Goal: Transaction & Acquisition: Purchase product/service

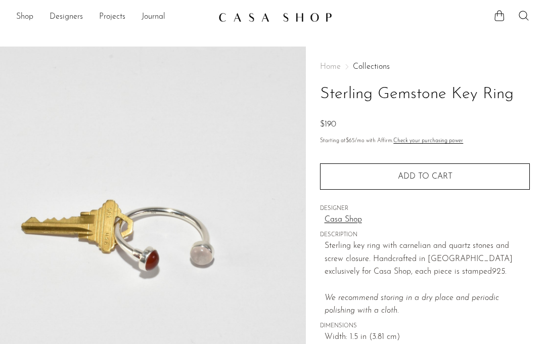
click at [28, 16] on link "Shop" at bounding box center [24, 17] width 17 height 13
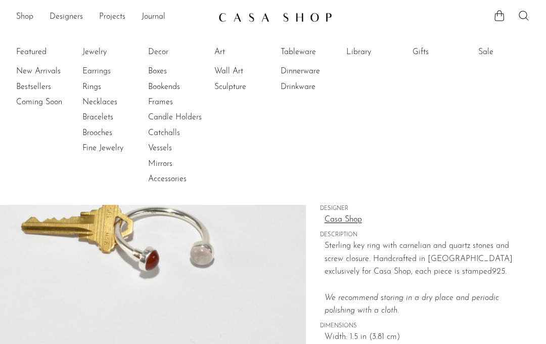
click at [91, 86] on link "Rings" at bounding box center [120, 86] width 76 height 11
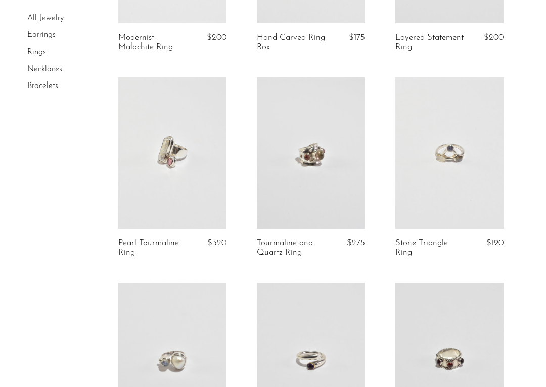
scroll to position [435, 0]
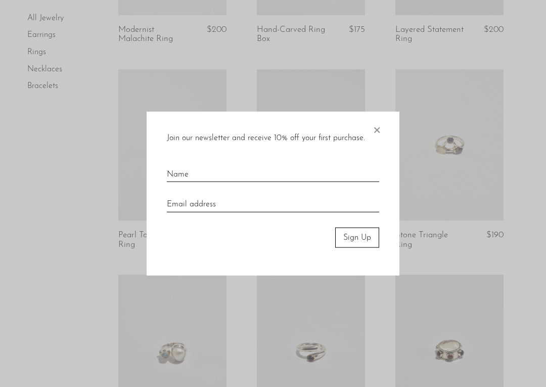
click at [381, 127] on span "×" at bounding box center [377, 127] width 10 height 32
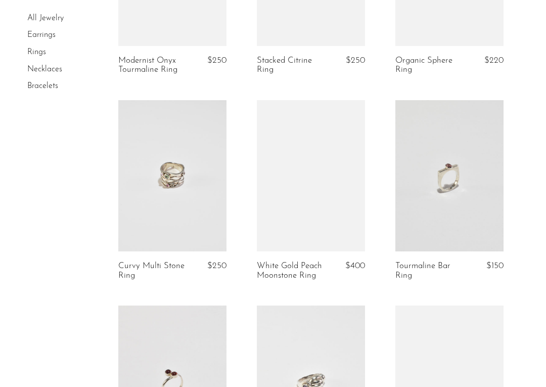
scroll to position [1227, 0]
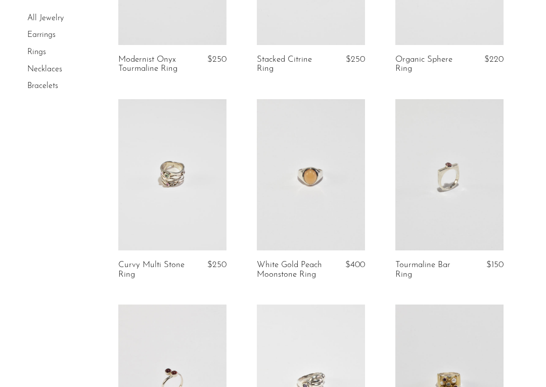
click at [191, 219] on link at bounding box center [172, 175] width 108 height 152
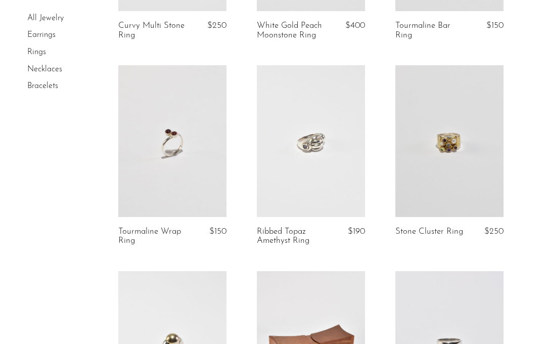
scroll to position [1466, 0]
click at [199, 182] on link at bounding box center [172, 141] width 108 height 152
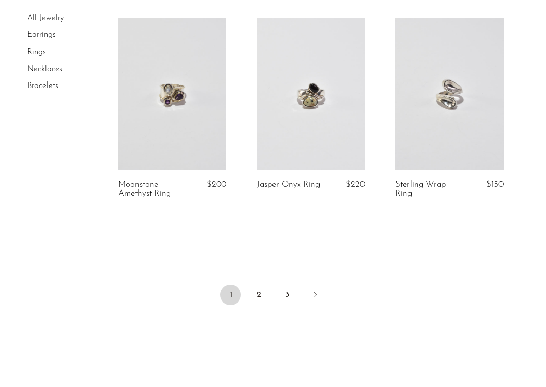
scroll to position [2337, 0]
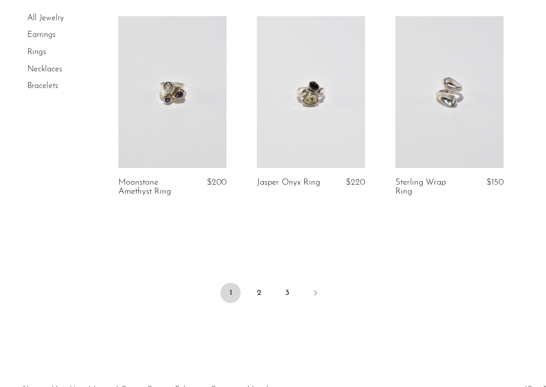
click at [263, 287] on link "2" at bounding box center [259, 293] width 20 height 20
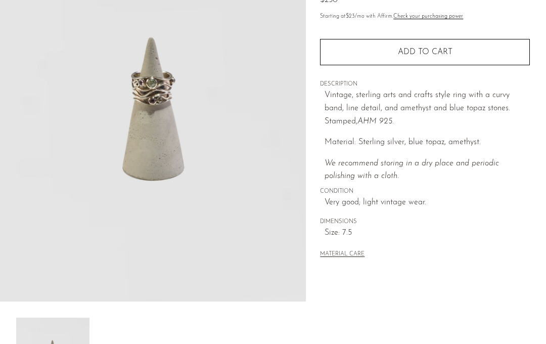
scroll to position [123, 0]
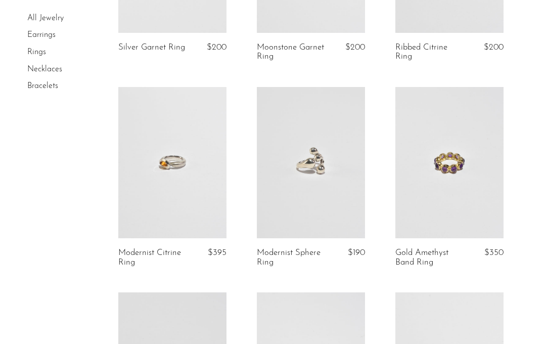
scroll to position [1453, 0]
click at [187, 175] on link at bounding box center [172, 163] width 108 height 152
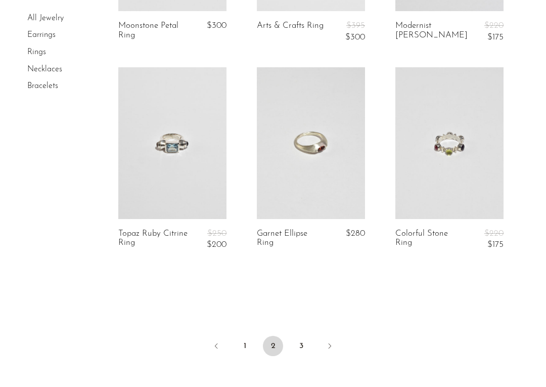
scroll to position [2331, 0]
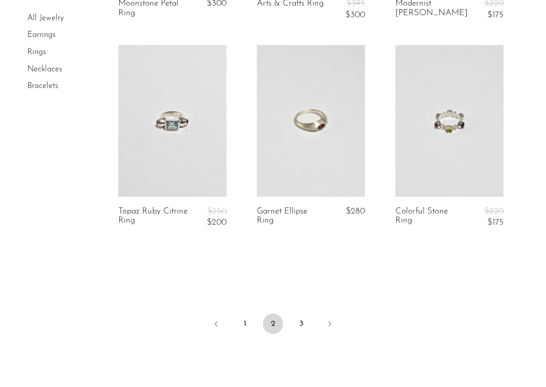
click at [305, 313] on link "3" at bounding box center [301, 323] width 20 height 20
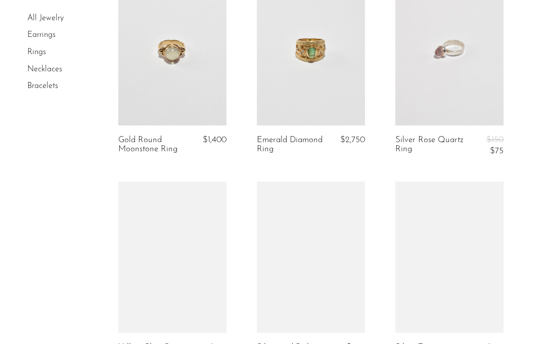
scroll to position [323, 0]
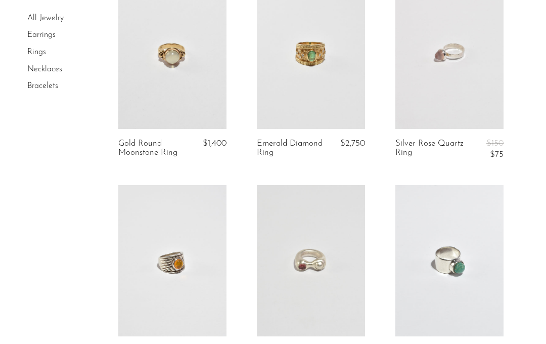
click at [48, 34] on link "Earrings" at bounding box center [41, 35] width 28 height 8
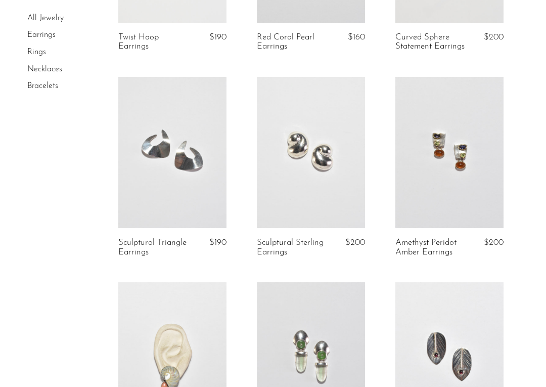
scroll to position [1249, 0]
click at [445, 139] on link at bounding box center [449, 153] width 108 height 152
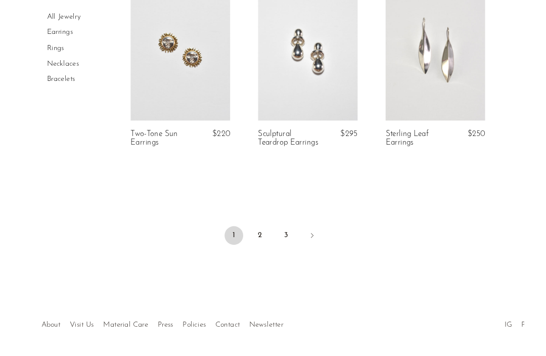
scroll to position [2450, 0]
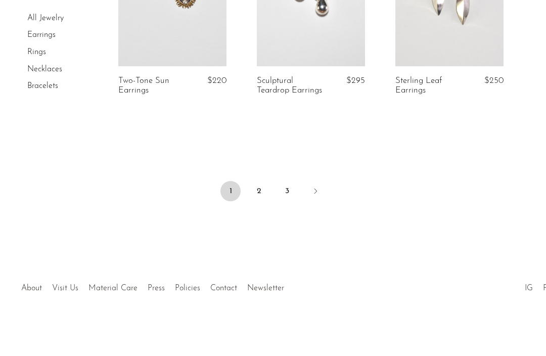
click at [258, 195] on link "2" at bounding box center [259, 191] width 20 height 20
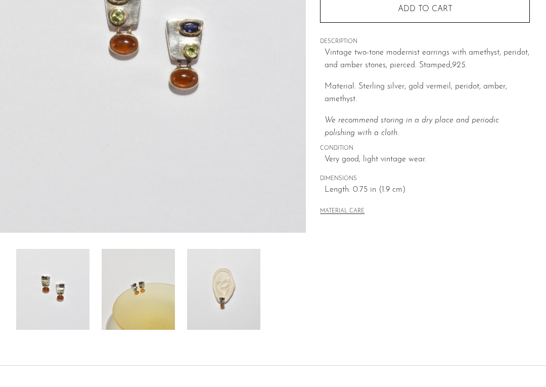
scroll to position [194, 0]
click at [227, 279] on img at bounding box center [223, 288] width 73 height 81
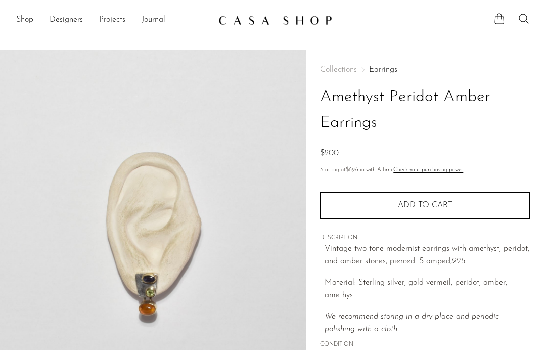
scroll to position [2, 0]
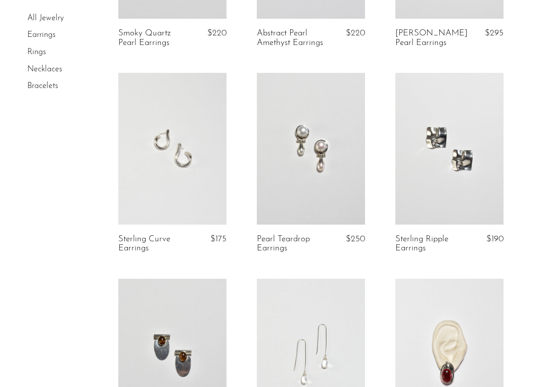
scroll to position [1048, 0]
click at [192, 175] on link at bounding box center [172, 148] width 108 height 152
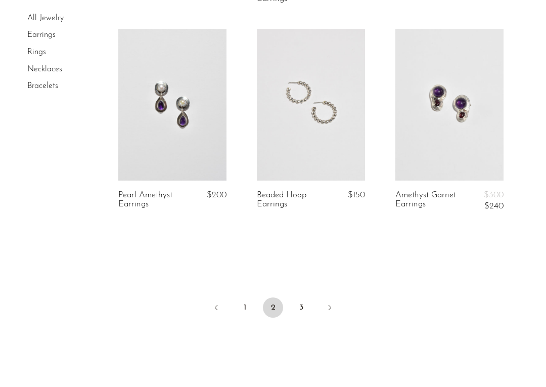
scroll to position [2358, 0]
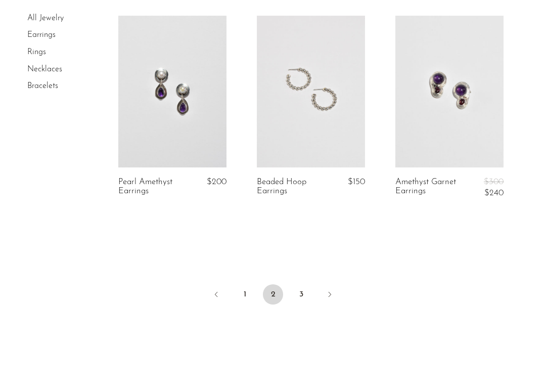
click at [303, 284] on link "3" at bounding box center [301, 294] width 20 height 20
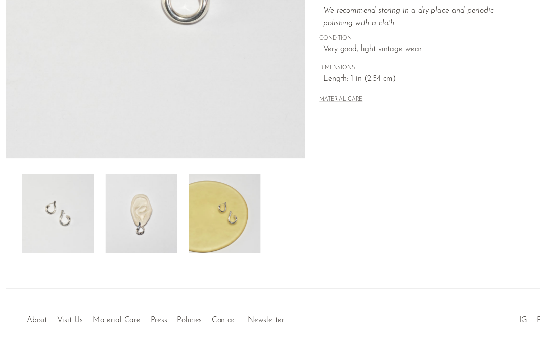
scroll to position [264, 0]
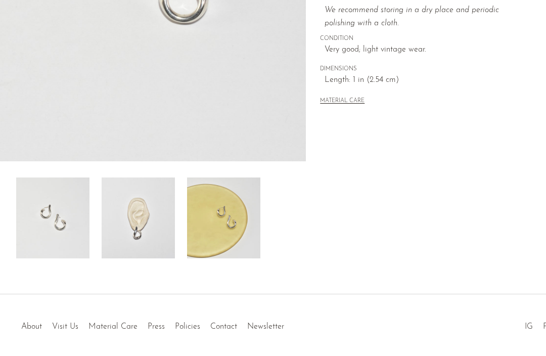
click at [158, 233] on img at bounding box center [138, 217] width 73 height 81
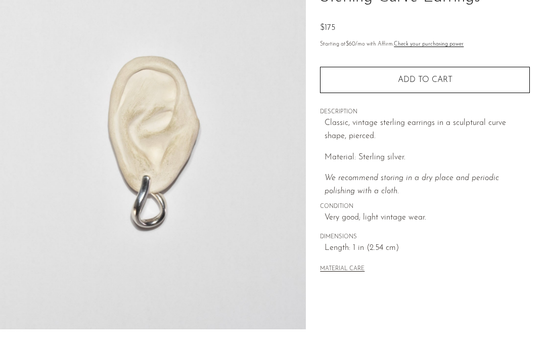
scroll to position [89, 0]
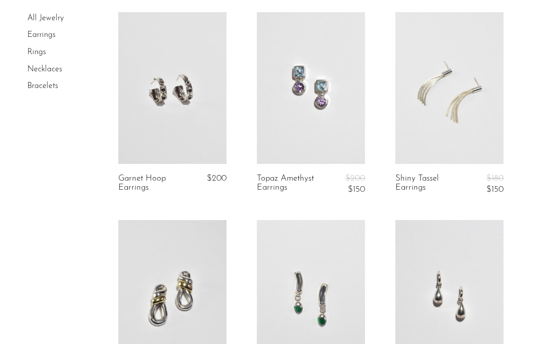
scroll to position [693, 0]
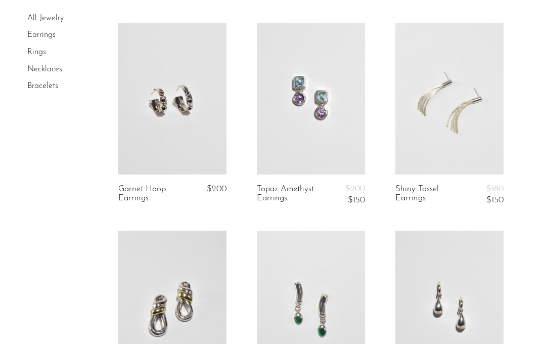
click at [200, 132] on link at bounding box center [172, 99] width 108 height 152
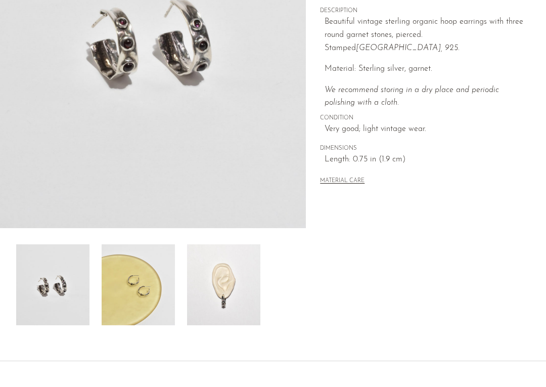
scroll to position [207, 0]
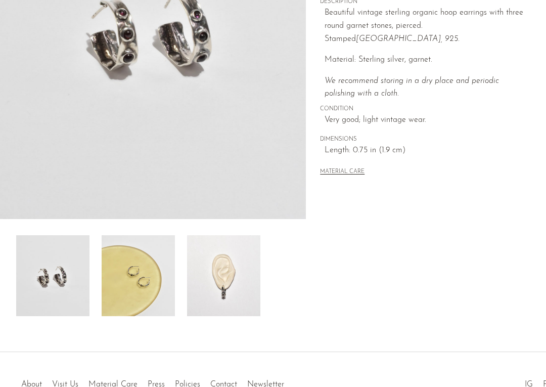
click at [156, 287] on img at bounding box center [138, 275] width 73 height 81
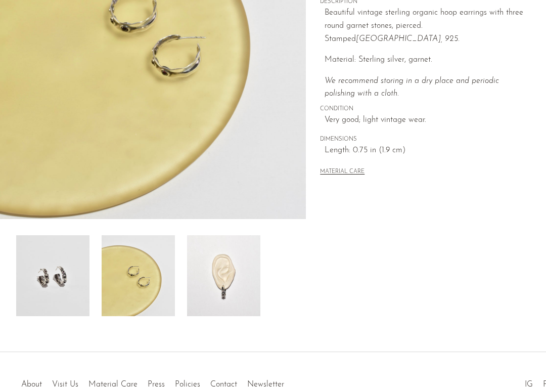
click at [239, 259] on img at bounding box center [223, 275] width 73 height 81
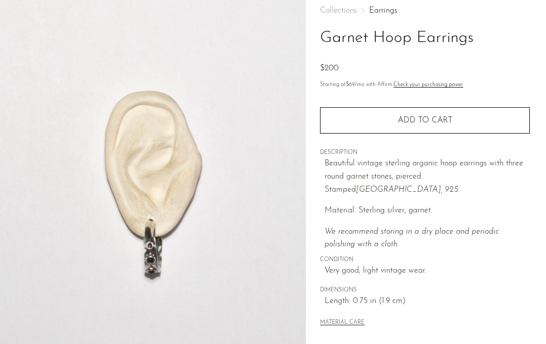
scroll to position [56, 0]
